Goal: Task Accomplishment & Management: Manage account settings

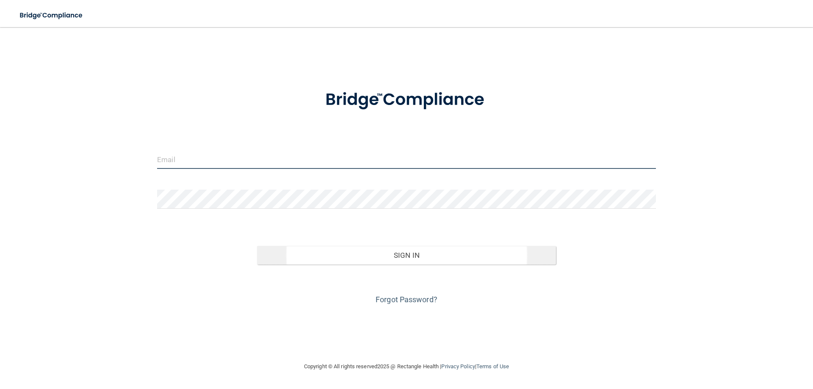
type input "[EMAIL_ADDRESS][DOMAIN_NAME]"
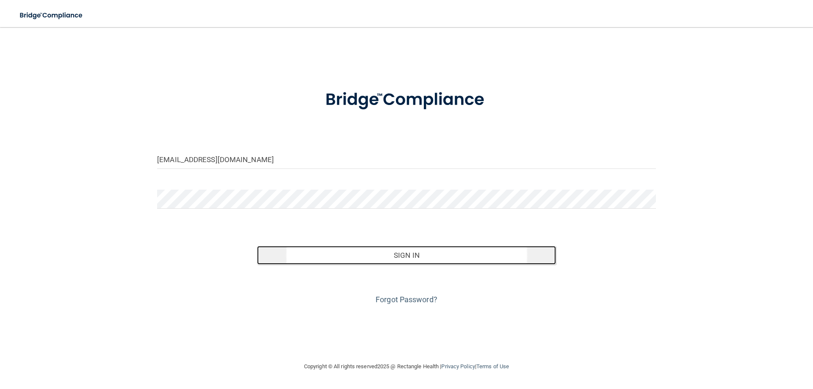
click at [383, 263] on button "Sign In" at bounding box center [406, 255] width 299 height 19
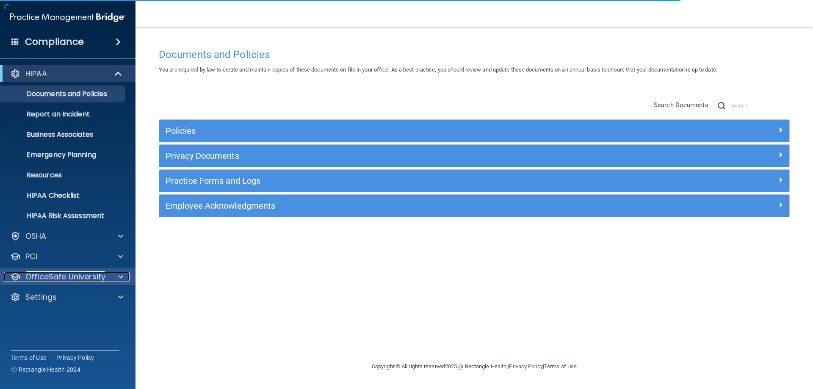
click at [97, 276] on p "OfficeSafe University" at bounding box center [65, 277] width 80 height 10
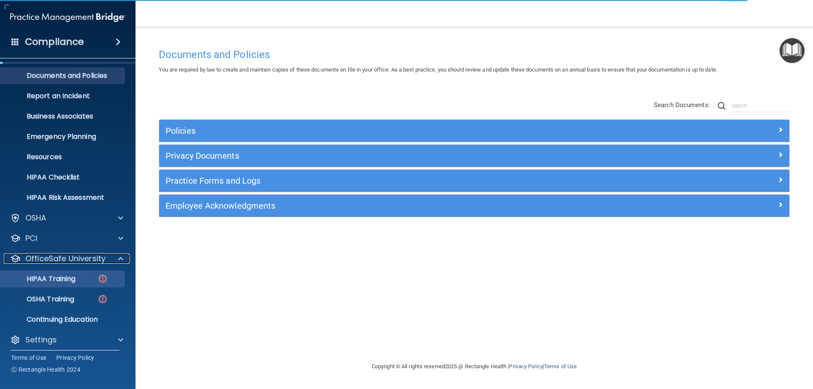
scroll to position [23, 0]
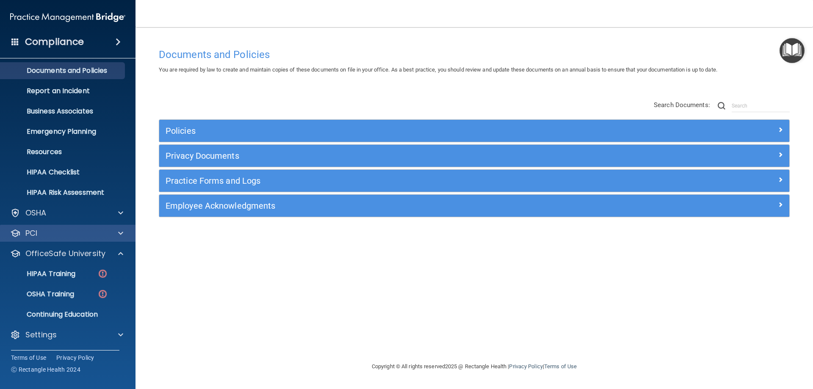
click at [124, 240] on div "PCI" at bounding box center [68, 233] width 136 height 17
click at [116, 214] on div at bounding box center [119, 213] width 21 height 10
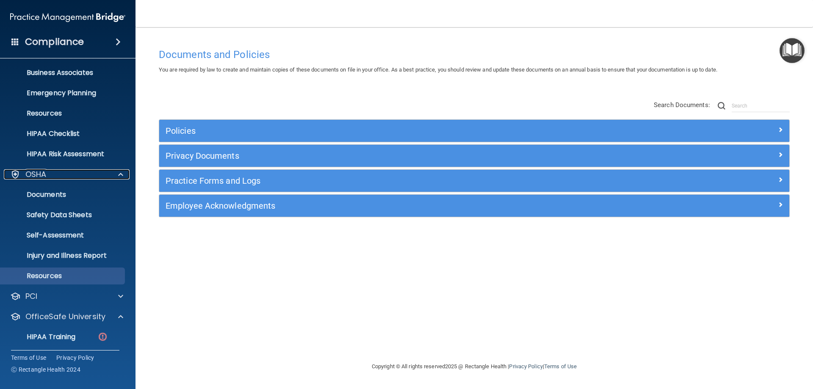
scroll to position [125, 0]
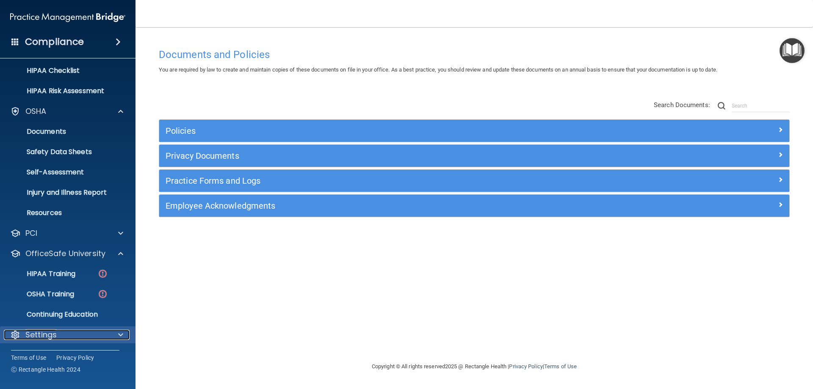
click at [63, 330] on div "Settings" at bounding box center [56, 335] width 105 height 10
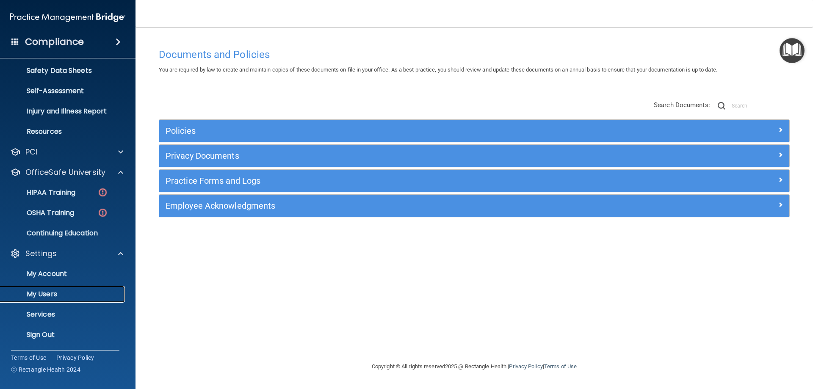
click at [52, 292] on p "My Users" at bounding box center [64, 294] width 116 height 8
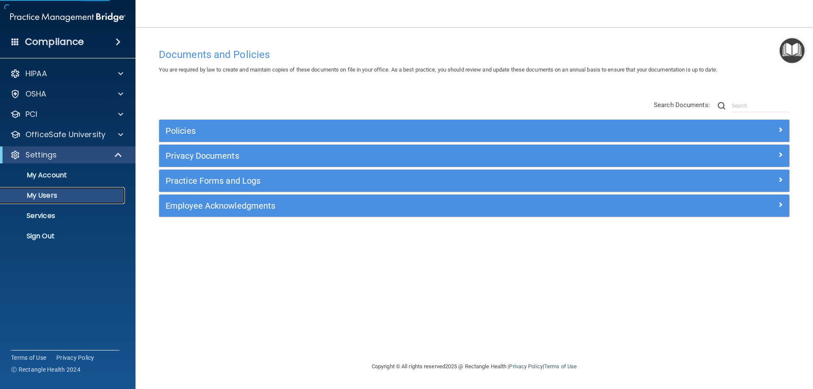
select select "20"
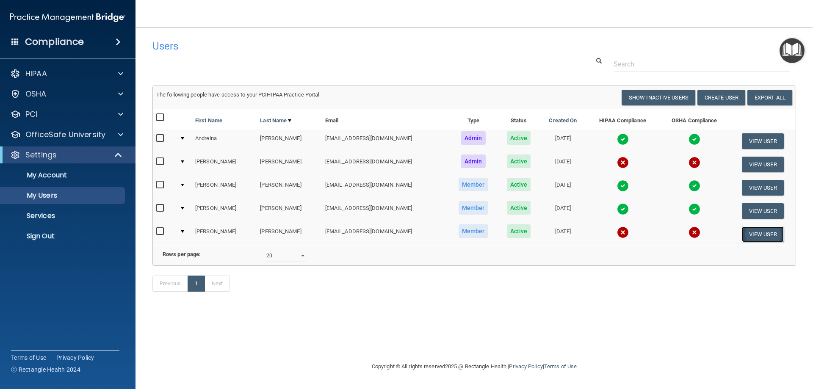
click at [755, 229] on button "View User" at bounding box center [763, 234] width 42 height 16
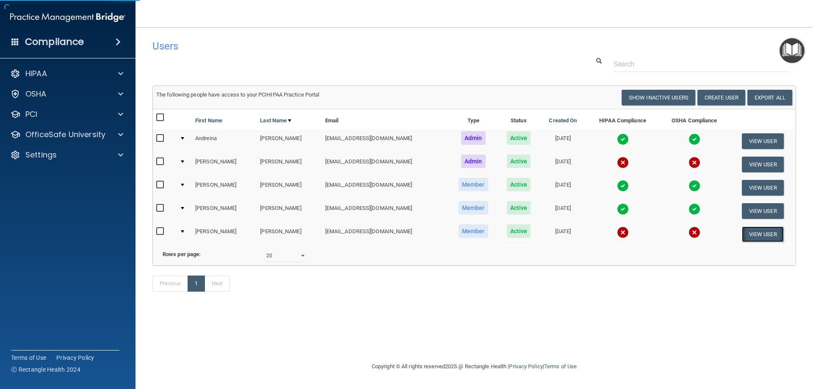
click at [769, 233] on button "View User" at bounding box center [763, 234] width 42 height 16
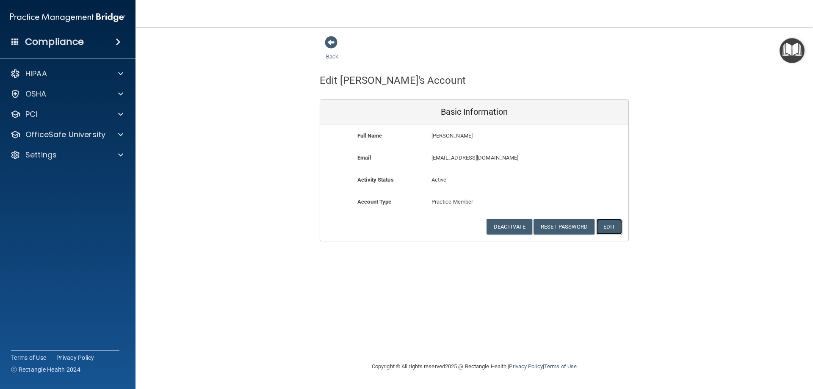
click at [607, 228] on button "Edit" at bounding box center [609, 227] width 26 height 16
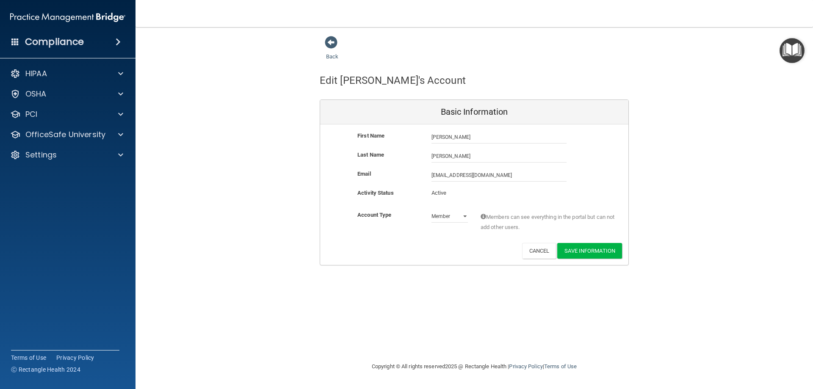
click at [664, 202] on div "Back Edit Maria's Account Basic Information First Name Maria Ramos-Borjas Maria…" at bounding box center [473, 151] width 643 height 230
click at [571, 250] on button "Save Information" at bounding box center [589, 251] width 65 height 16
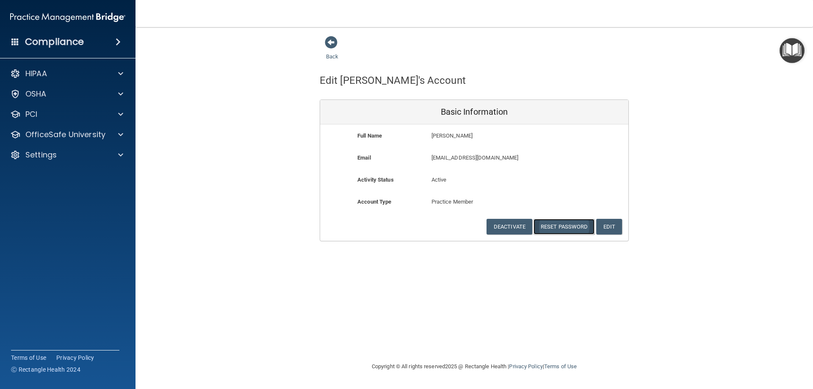
click at [572, 231] on button "Reset Password" at bounding box center [563, 227] width 61 height 16
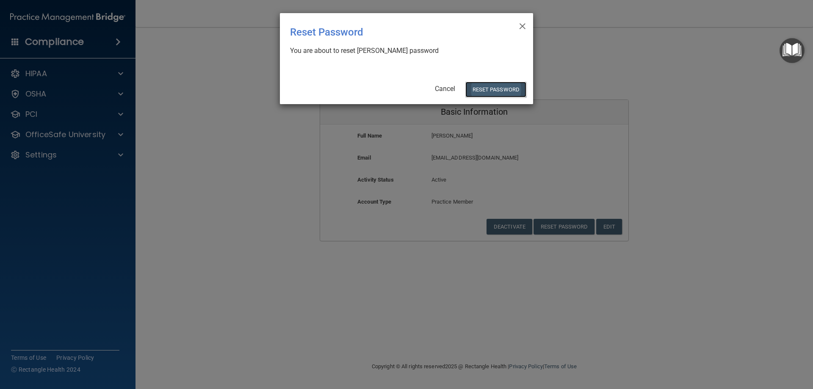
drag, startPoint x: 512, startPoint y: 93, endPoint x: 497, endPoint y: 91, distance: 14.5
click at [502, 92] on button "Reset Password" at bounding box center [495, 90] width 61 height 16
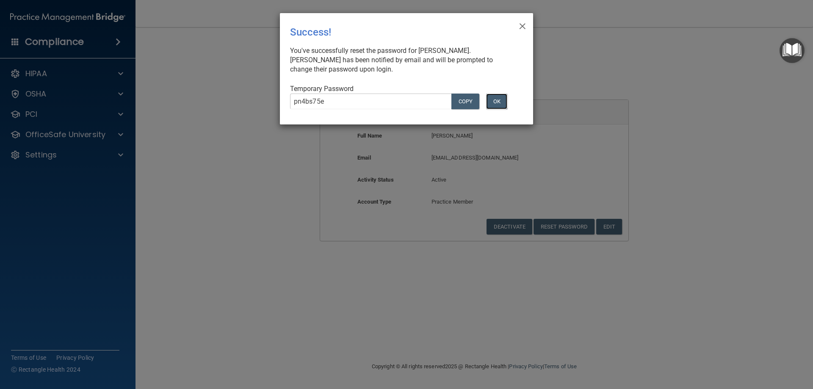
click at [496, 99] on button "OK" at bounding box center [496, 102] width 21 height 16
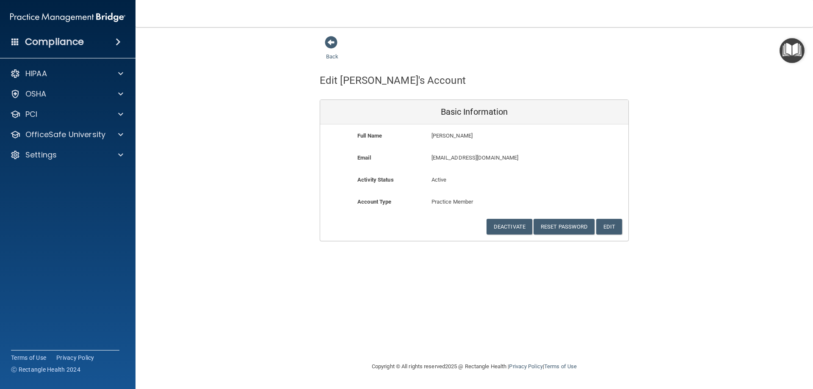
click at [295, 126] on div "Back Edit Maria's Account Basic Information Full Name Maria Ramos-Borjas Maria …" at bounding box center [473, 139] width 643 height 206
click at [335, 47] on span at bounding box center [331, 42] width 13 height 13
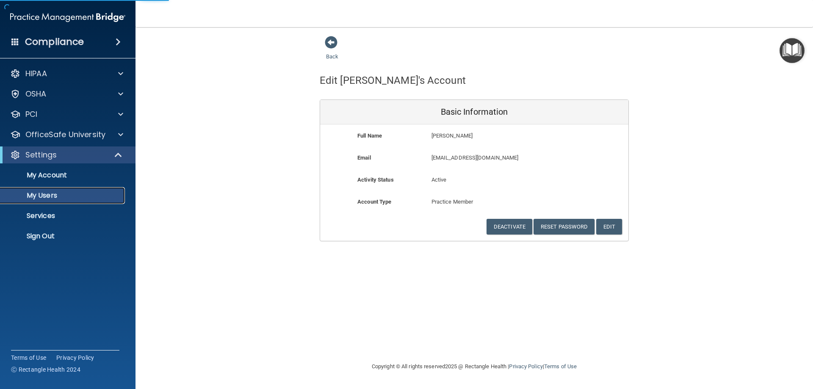
select select "20"
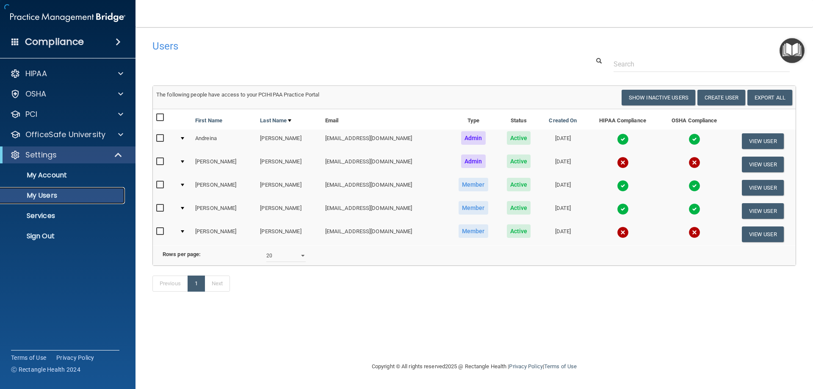
click at [39, 196] on p "My Users" at bounding box center [64, 195] width 116 height 8
click at [755, 161] on button "View User" at bounding box center [763, 165] width 42 height 16
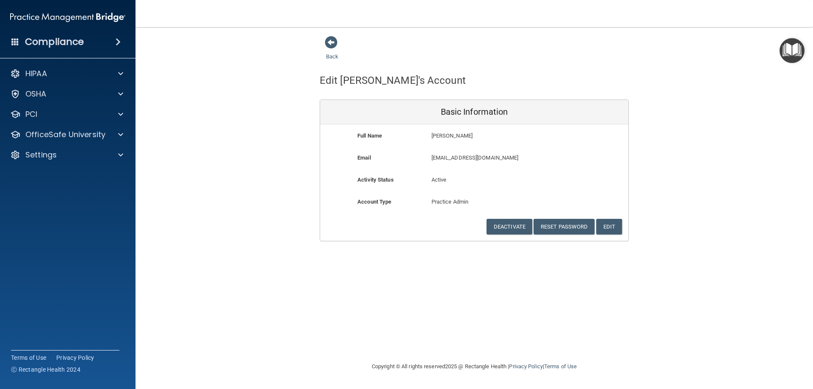
click at [306, 241] on div "Back Edit Lorene's Account Basic Information Full Name Lorene Boisvert Lorene L…" at bounding box center [473, 139] width 643 height 206
click at [113, 36] on div "Compliance" at bounding box center [67, 42] width 135 height 19
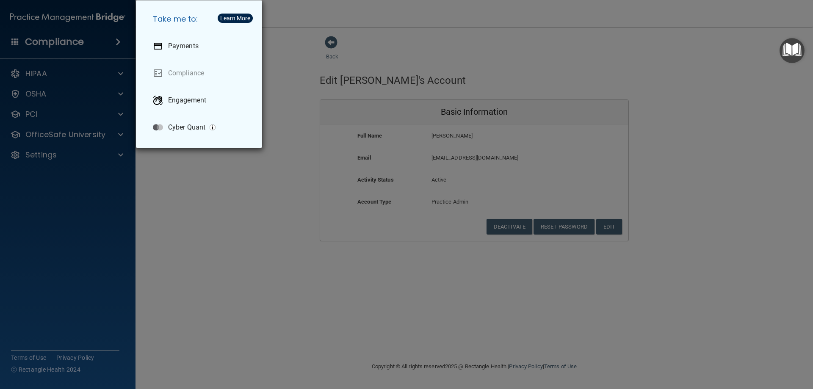
click at [210, 182] on div "Take me to: Payments Compliance Engagement Cyber Quant" at bounding box center [406, 194] width 813 height 389
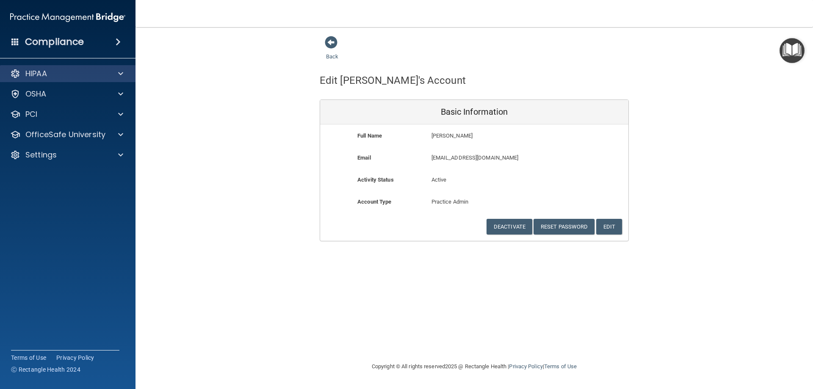
click at [69, 79] on div "HIPAA" at bounding box center [68, 73] width 136 height 17
click at [122, 73] on span at bounding box center [120, 74] width 5 height 10
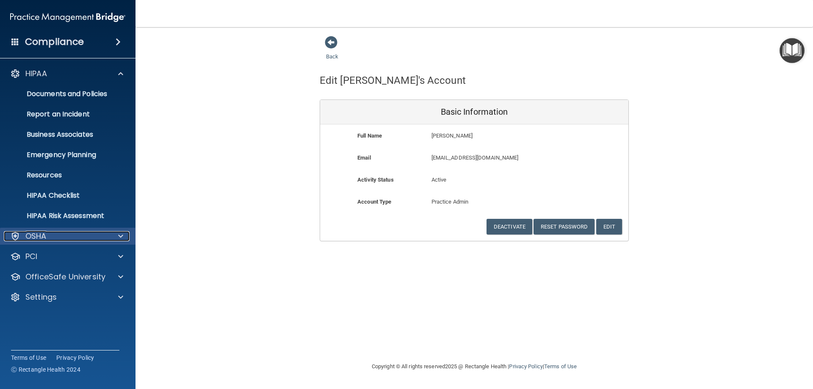
click at [116, 234] on div at bounding box center [119, 236] width 21 height 10
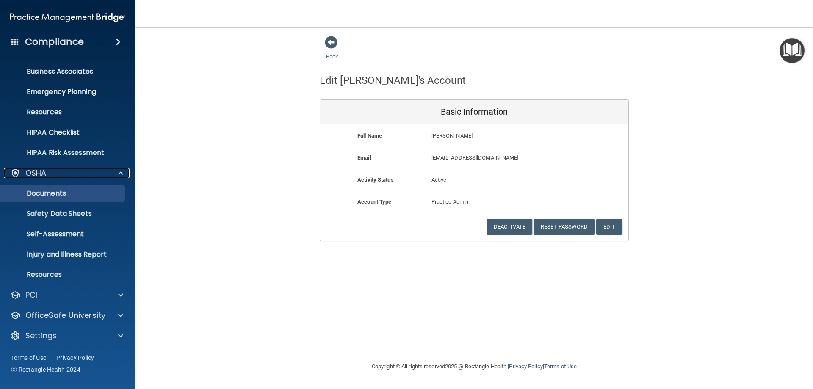
scroll to position [64, 0]
click at [33, 166] on div "OSHA" at bounding box center [68, 172] width 136 height 17
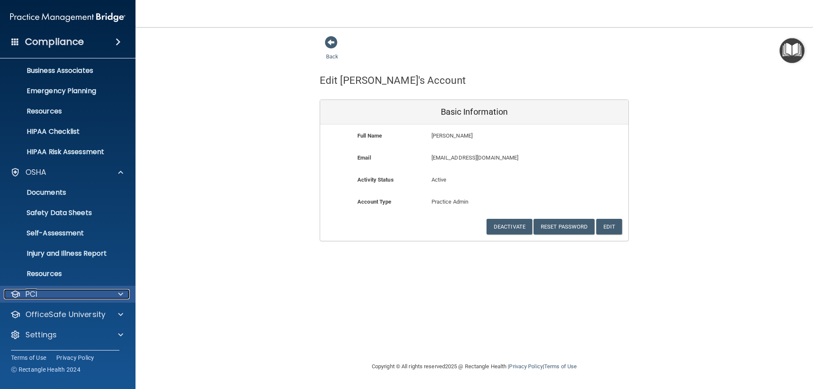
click at [43, 290] on div "PCI" at bounding box center [56, 294] width 105 height 10
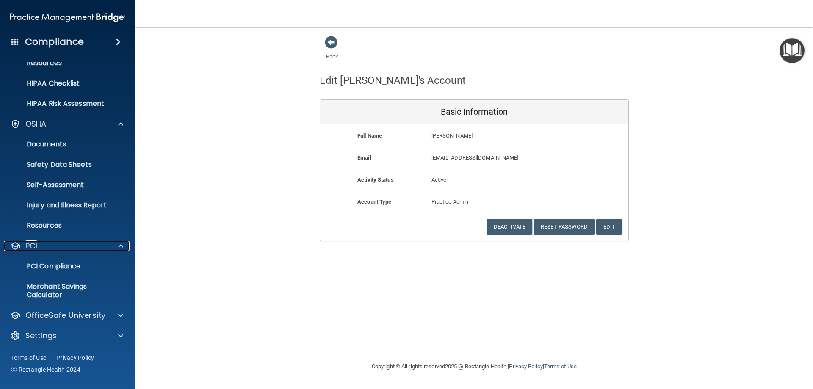
scroll to position [113, 0]
click at [119, 313] on span at bounding box center [120, 314] width 5 height 10
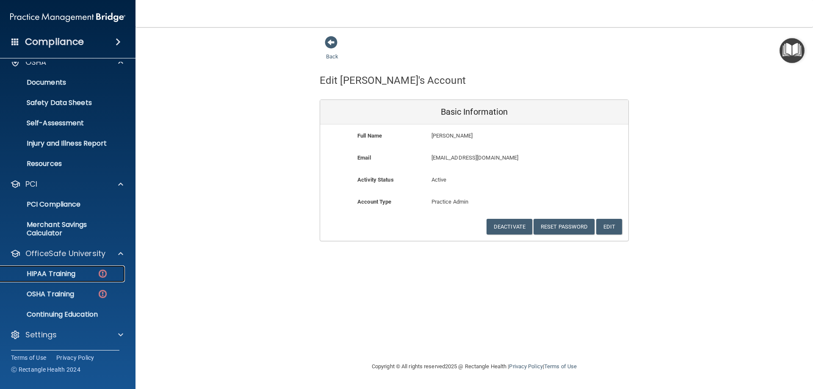
click at [58, 277] on p "HIPAA Training" at bounding box center [41, 274] width 70 height 8
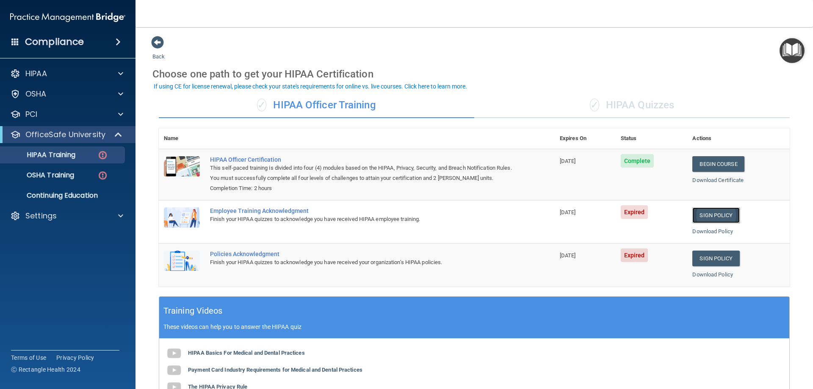
click at [718, 213] on link "Sign Policy" at bounding box center [715, 215] width 47 height 16
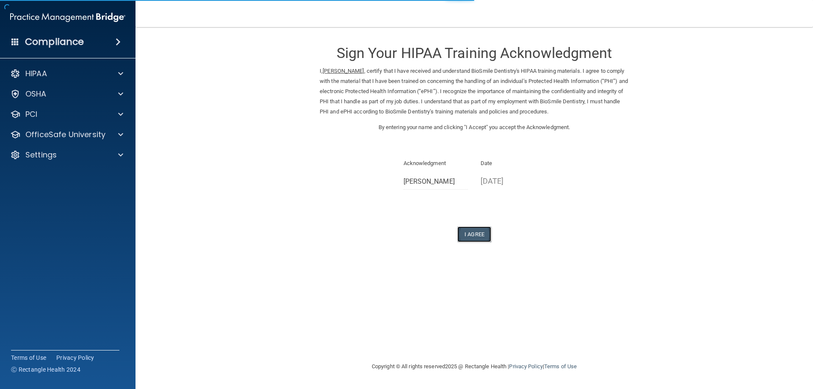
click at [479, 234] on button "I Agree" at bounding box center [474, 234] width 34 height 16
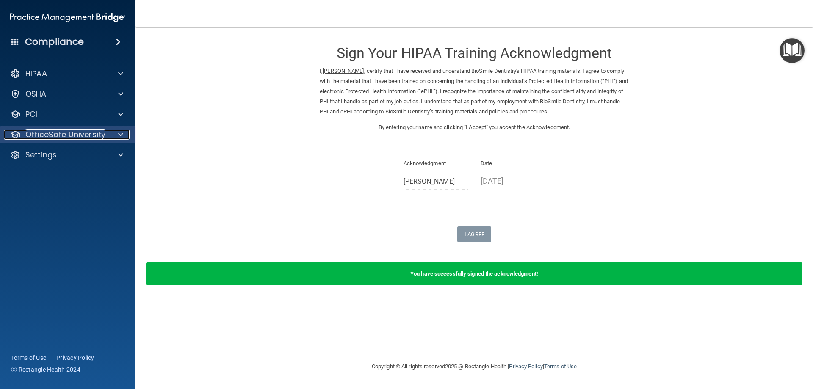
click at [126, 136] on div at bounding box center [119, 135] width 21 height 10
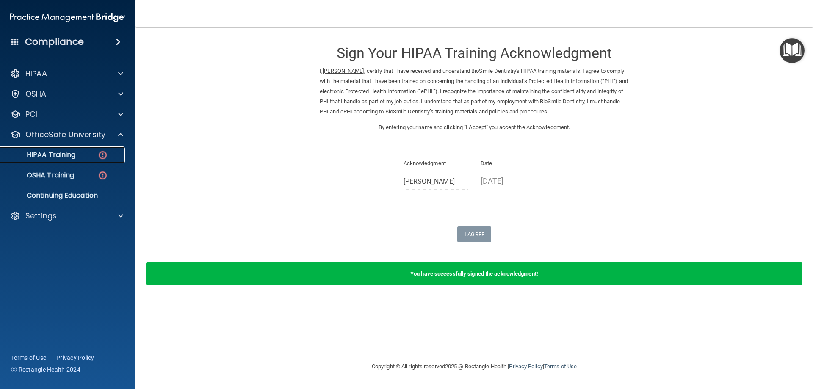
click at [98, 157] on img at bounding box center [102, 155] width 11 height 11
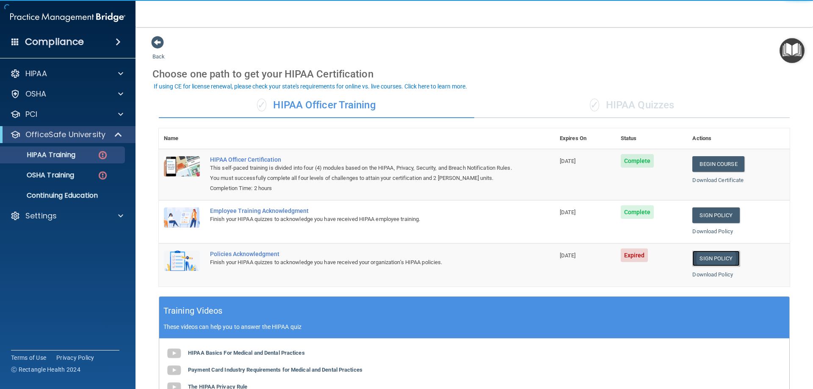
click at [698, 260] on link "Sign Policy" at bounding box center [715, 259] width 47 height 16
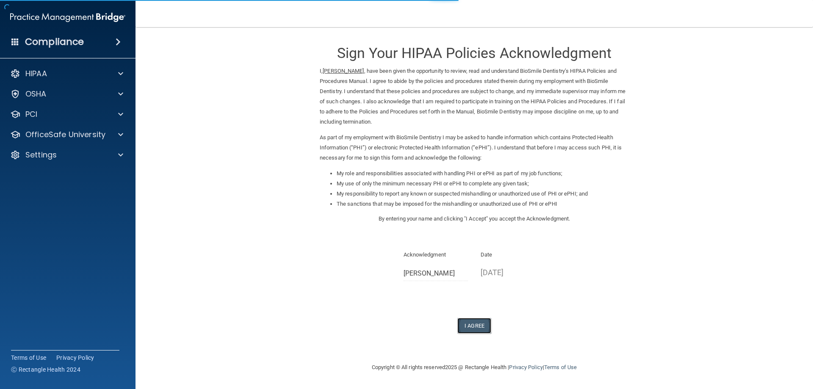
click at [477, 323] on button "I Agree" at bounding box center [474, 326] width 34 height 16
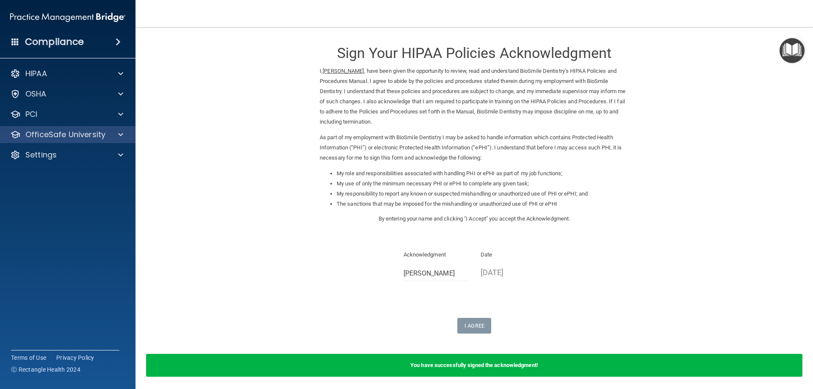
click at [115, 140] on div "OfficeSafe University" at bounding box center [68, 134] width 136 height 17
click at [126, 133] on div at bounding box center [119, 135] width 21 height 10
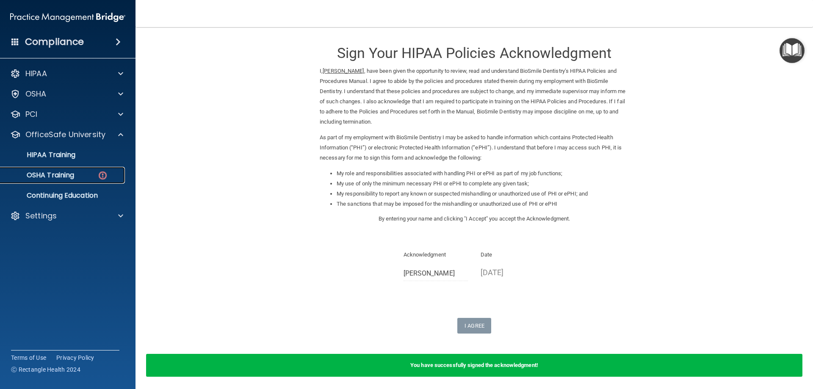
click at [74, 169] on link "OSHA Training" at bounding box center [58, 175] width 133 height 17
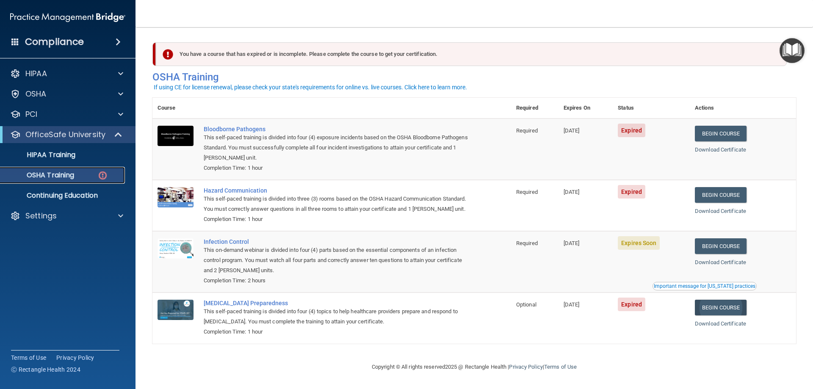
scroll to position [11, 0]
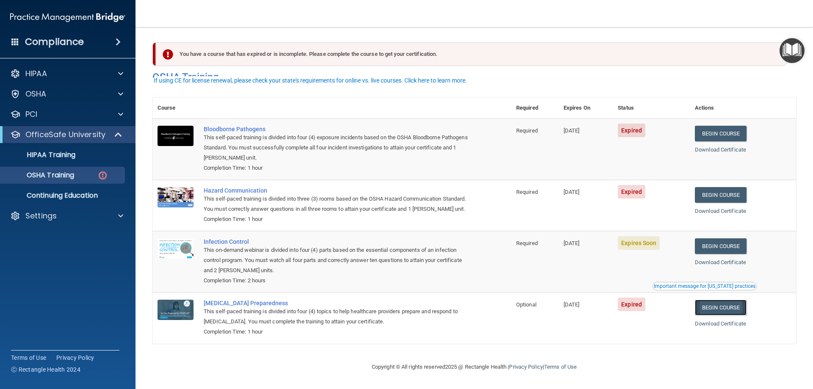
click at [729, 312] on link "Begin Course" at bounding box center [721, 308] width 52 height 16
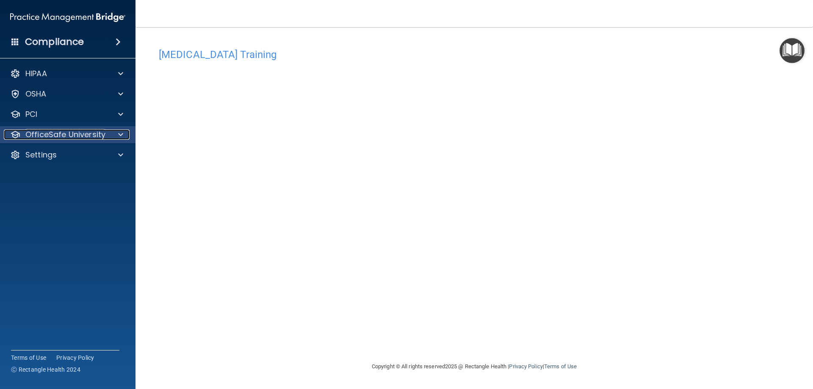
click at [116, 132] on div at bounding box center [119, 135] width 21 height 10
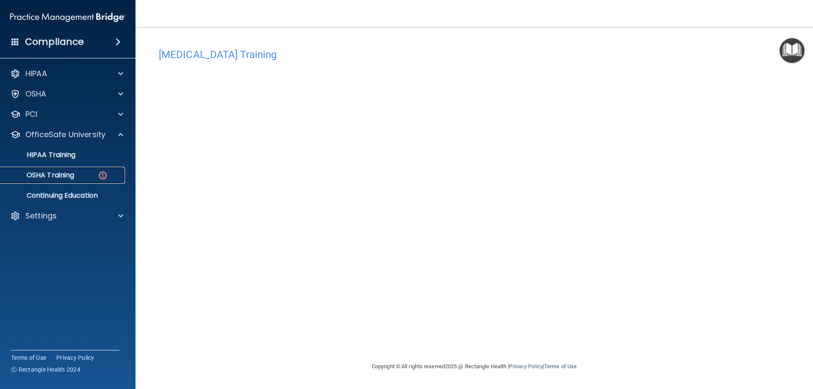
click at [97, 176] on div "OSHA Training" at bounding box center [64, 175] width 116 height 8
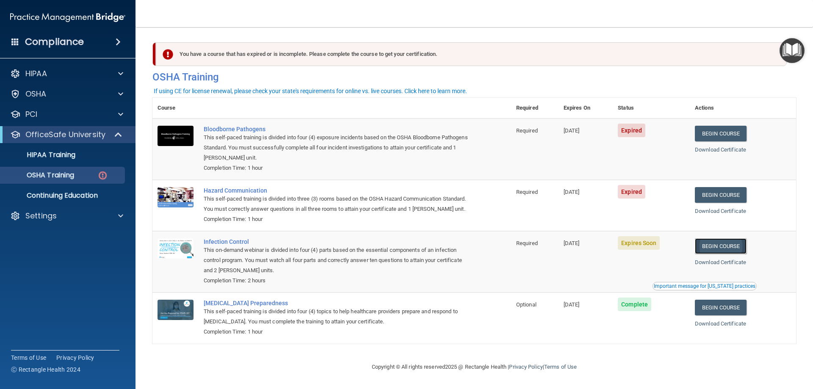
click at [733, 254] on link "Begin Course" at bounding box center [721, 246] width 52 height 16
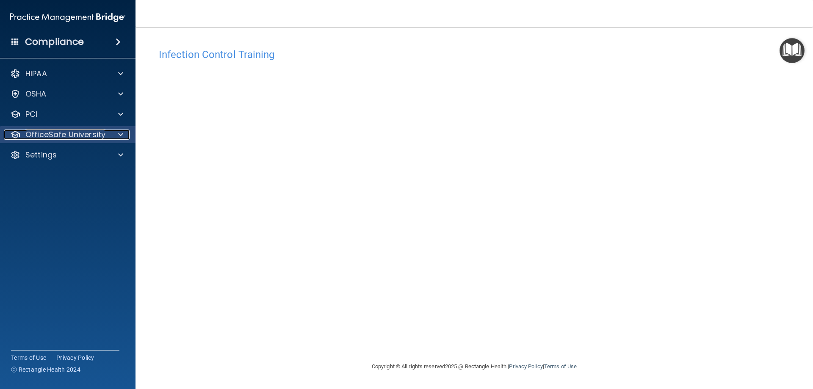
click at [117, 134] on div at bounding box center [119, 135] width 21 height 10
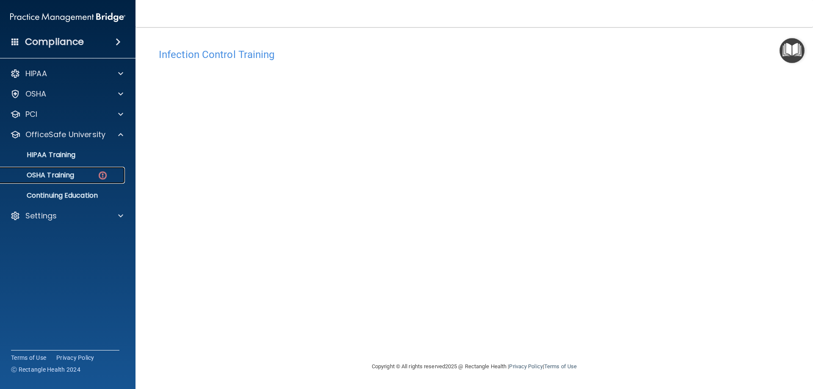
click at [94, 177] on div "OSHA Training" at bounding box center [64, 175] width 116 height 8
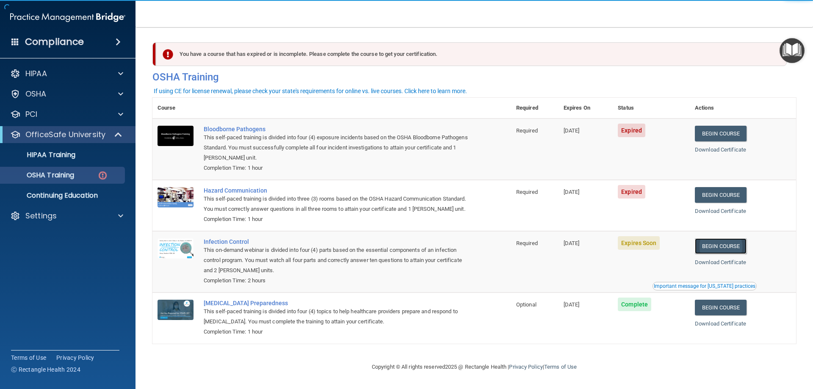
click at [722, 254] on link "Begin Course" at bounding box center [721, 246] width 52 height 16
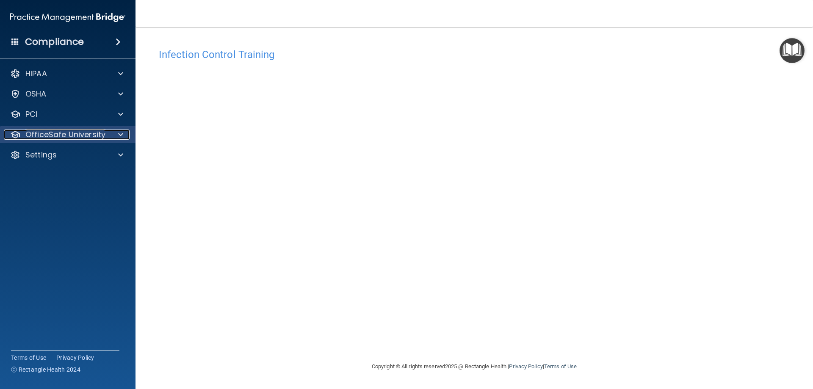
click at [120, 136] on span at bounding box center [120, 135] width 5 height 10
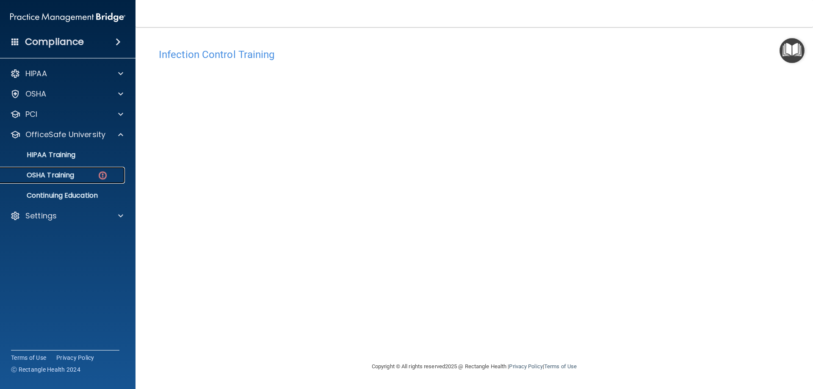
click at [77, 172] on div "OSHA Training" at bounding box center [64, 175] width 116 height 8
